Goal: Navigation & Orientation: Understand site structure

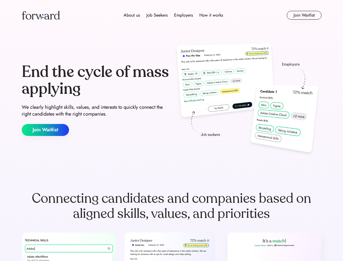
click at [172, 130] on div "End the cycle of mass applying We clearly highlight skills, values, and interes…" at bounding box center [172, 99] width 300 height 117
click at [172, 15] on div "About us Job Seekers Employers How it works" at bounding box center [173, 15] width 214 height 7
click at [41, 15] on img at bounding box center [41, 15] width 38 height 9
click at [173, 15] on div "About us Job Seekers Employers How it works" at bounding box center [173, 15] width 214 height 7
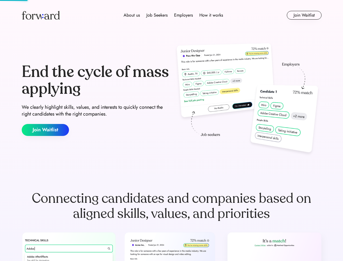
click at [132, 15] on div "About us" at bounding box center [132, 15] width 16 height 7
click at [157, 15] on div "Job Seekers" at bounding box center [157, 15] width 21 height 7
click at [183, 15] on div "Employers" at bounding box center [183, 15] width 19 height 7
click at [211, 15] on div "How it works" at bounding box center [212, 15] width 24 height 7
click at [304, 15] on button "Join Waitlist" at bounding box center [304, 15] width 35 height 9
